Goal: Check status: Check status

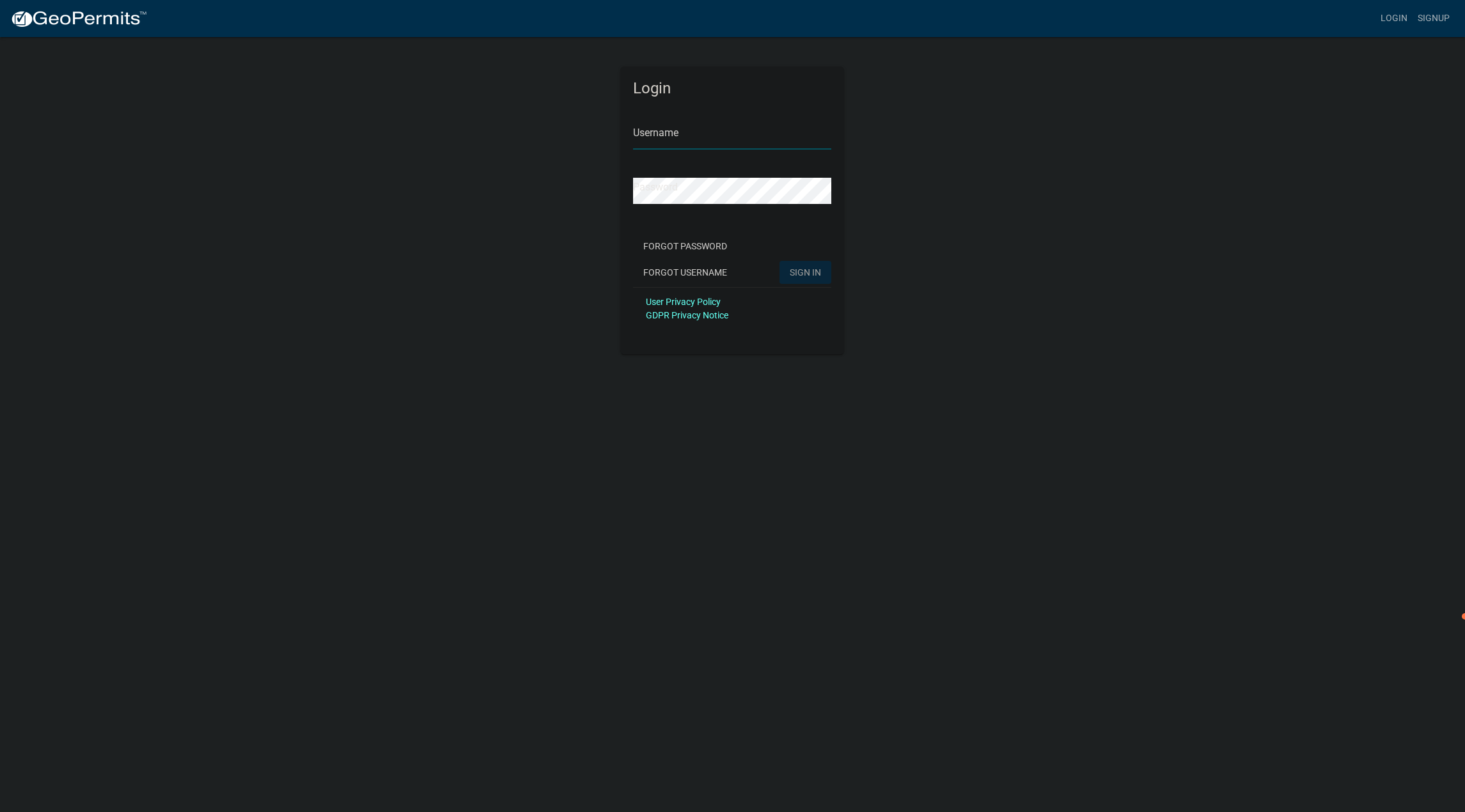
type input "[EMAIL_ADDRESS][DOMAIN_NAME]"
click at [567, 236] on div "Login Username [EMAIL_ADDRESS][DOMAIN_NAME] Password Forgot Password Forgot Use…" at bounding box center [733, 195] width 729 height 319
click at [806, 272] on span "SIGN IN" at bounding box center [806, 271] width 31 height 10
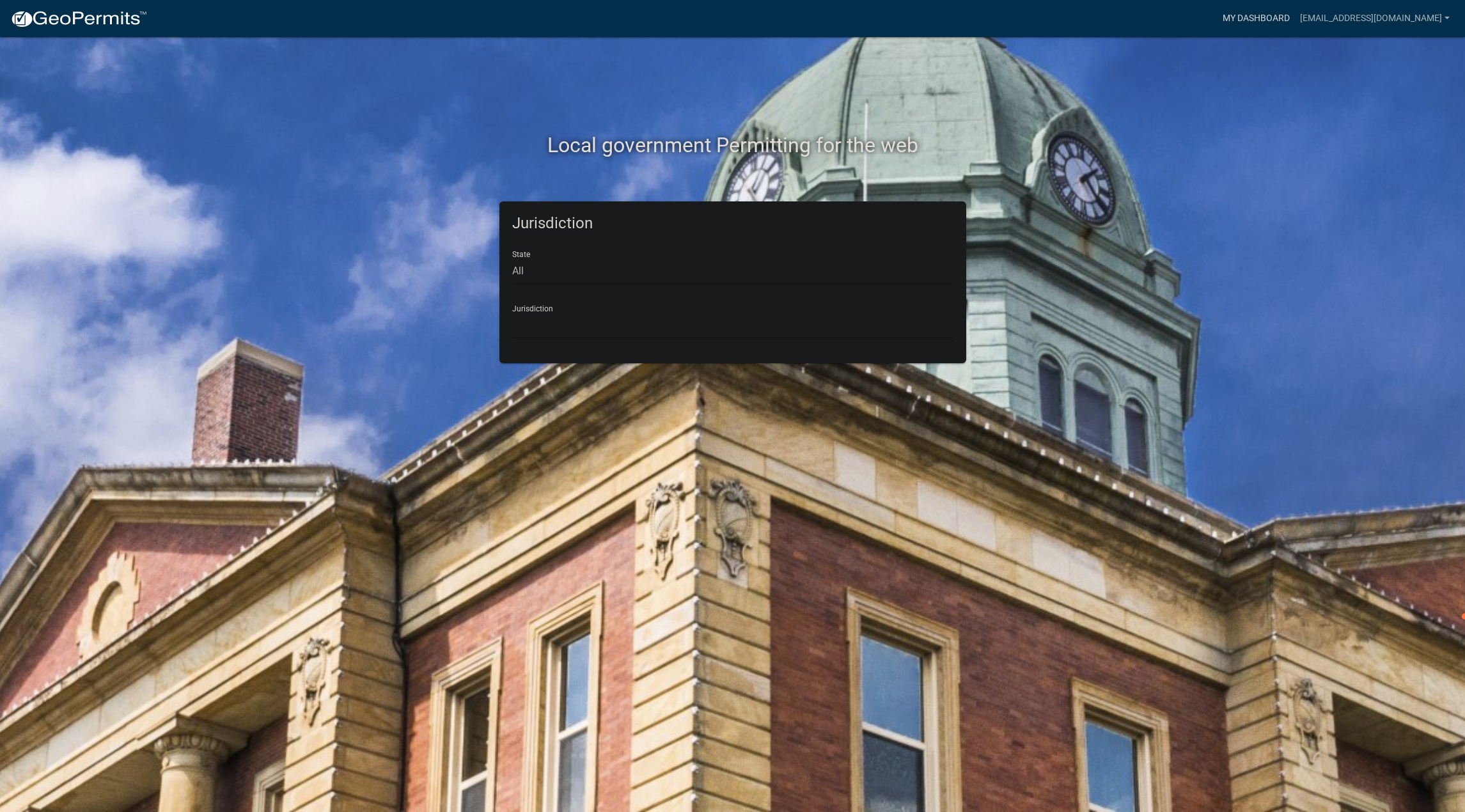
click at [1278, 18] on link "My Dashboard" at bounding box center [1256, 18] width 77 height 24
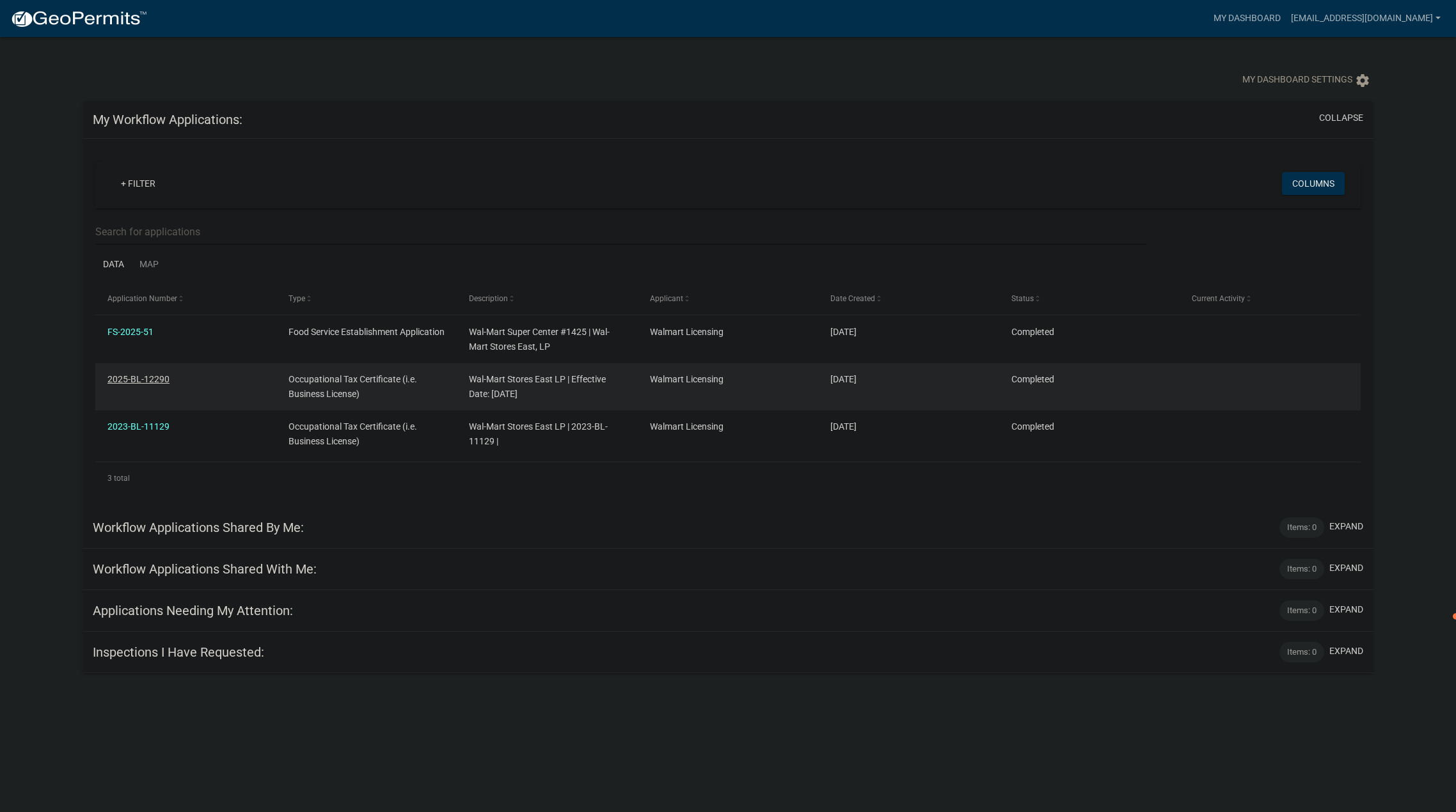
click at [154, 378] on link "2025-BL-12290" at bounding box center [139, 379] width 62 height 10
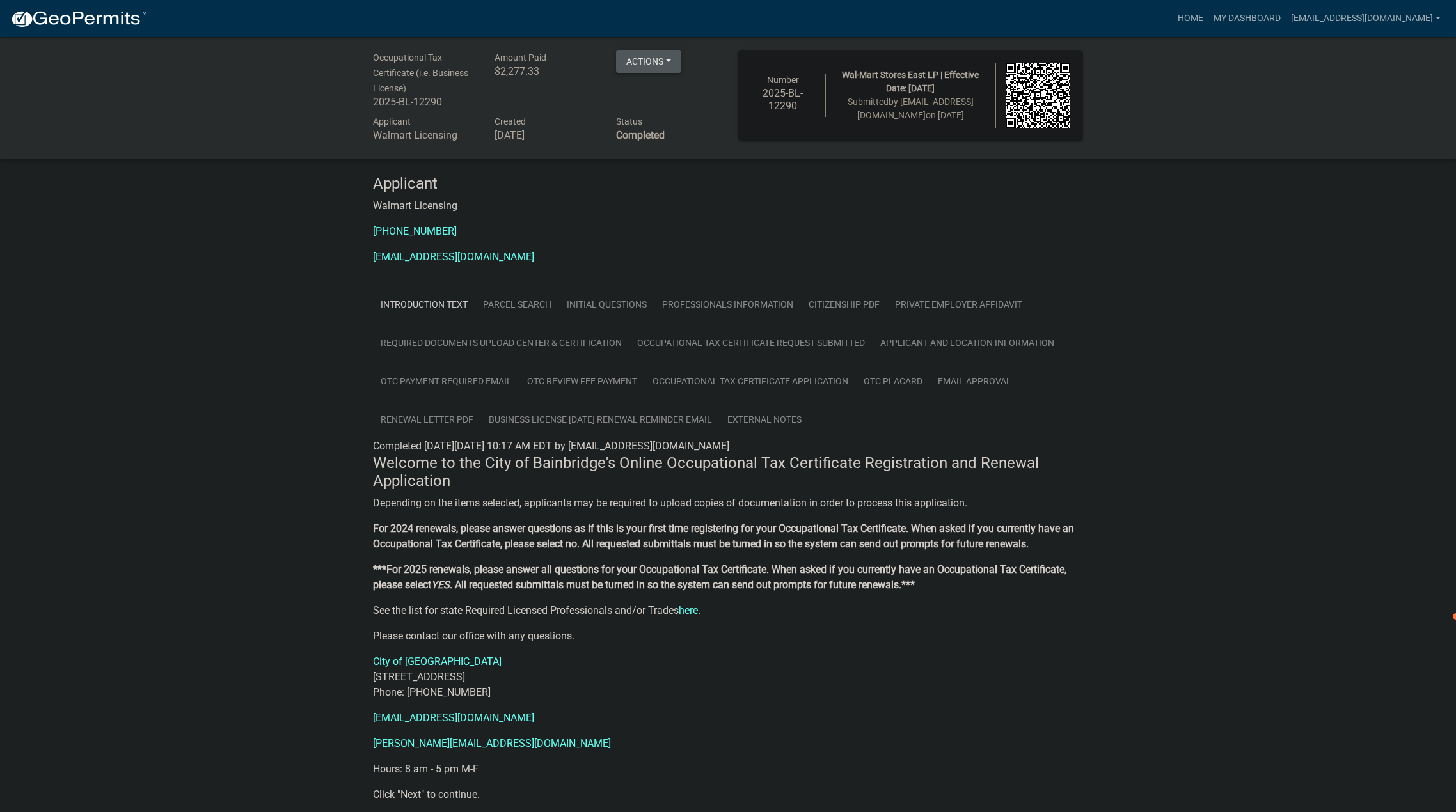
click at [670, 60] on button "Actions" at bounding box center [648, 61] width 65 height 23
click at [178, 331] on div "Occupational Tax Certificate (i.e. Business License) 2025-BL-12290 Amount Paid …" at bounding box center [728, 444] width 1456 height 814
click at [1346, 18] on link "[EMAIL_ADDRESS][DOMAIN_NAME]" at bounding box center [1366, 18] width 160 height 24
drag, startPoint x: 1363, startPoint y: 99, endPoint x: 1345, endPoint y: 90, distance: 20.1
click at [1363, 100] on link "Logout" at bounding box center [1394, 93] width 102 height 30
